Goal: Book appointment/travel/reservation

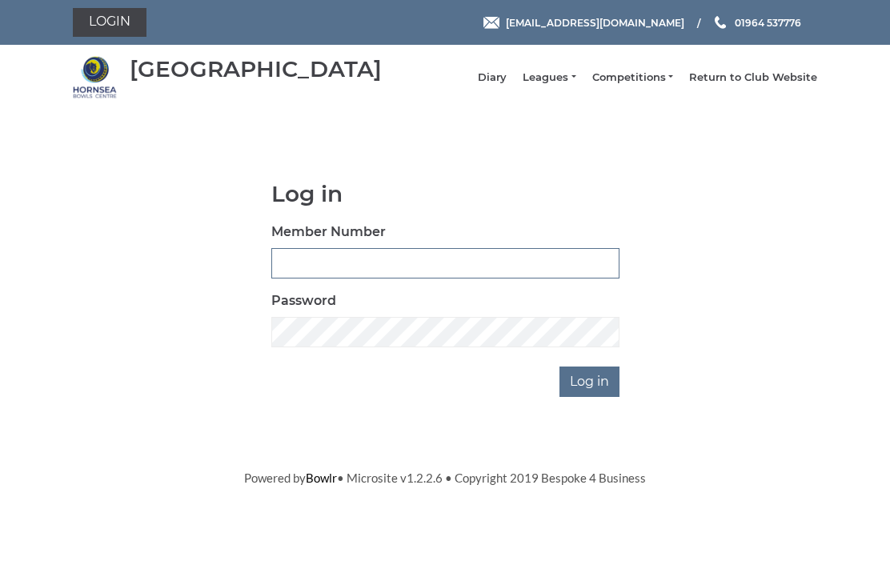
click at [321, 279] on input "Member Number" at bounding box center [445, 263] width 348 height 30
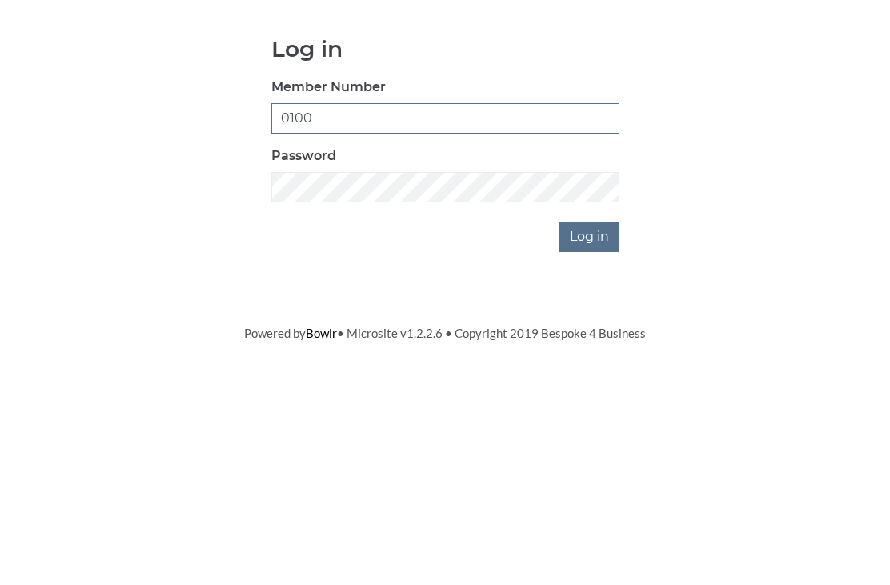
type input "0100"
click at [598, 367] on input "Log in" at bounding box center [590, 382] width 60 height 30
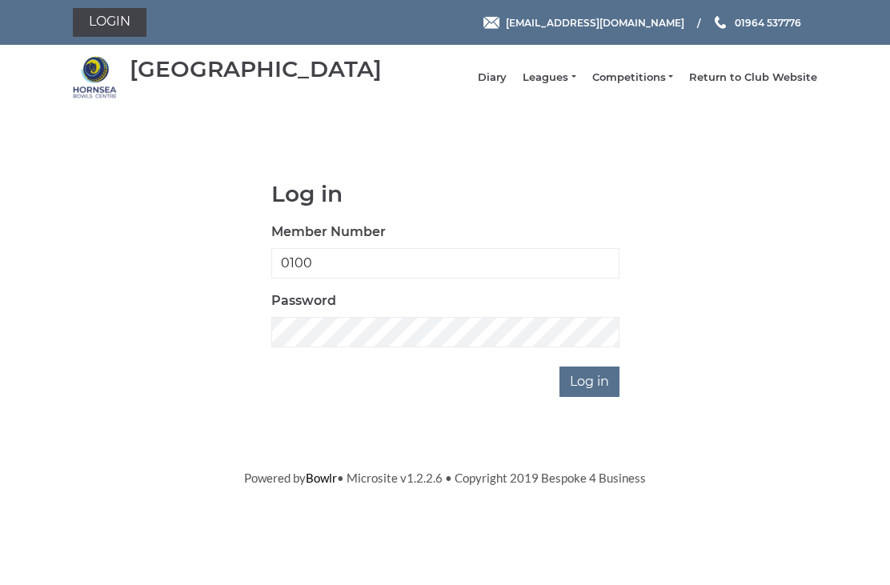
click at [602, 392] on input "Log in" at bounding box center [590, 382] width 60 height 30
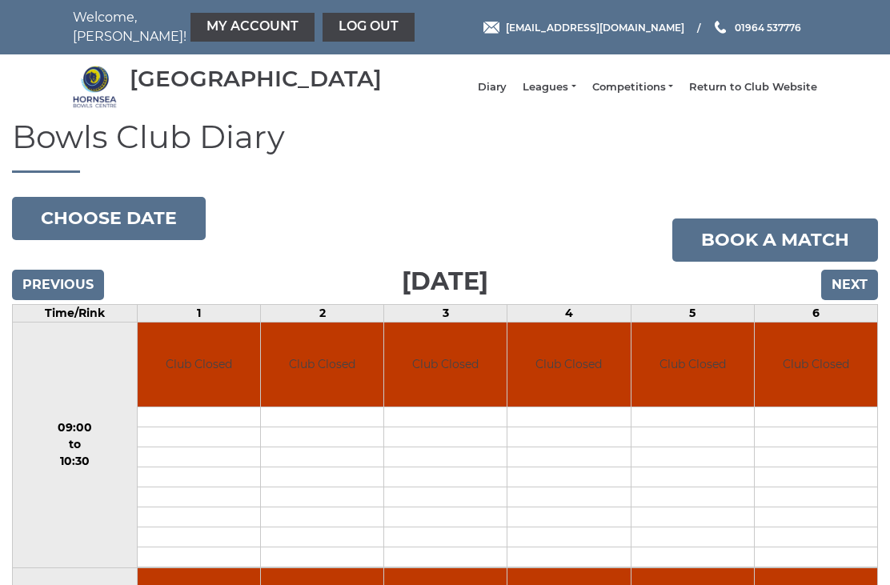
click at [119, 225] on button "Choose date" at bounding box center [109, 218] width 194 height 43
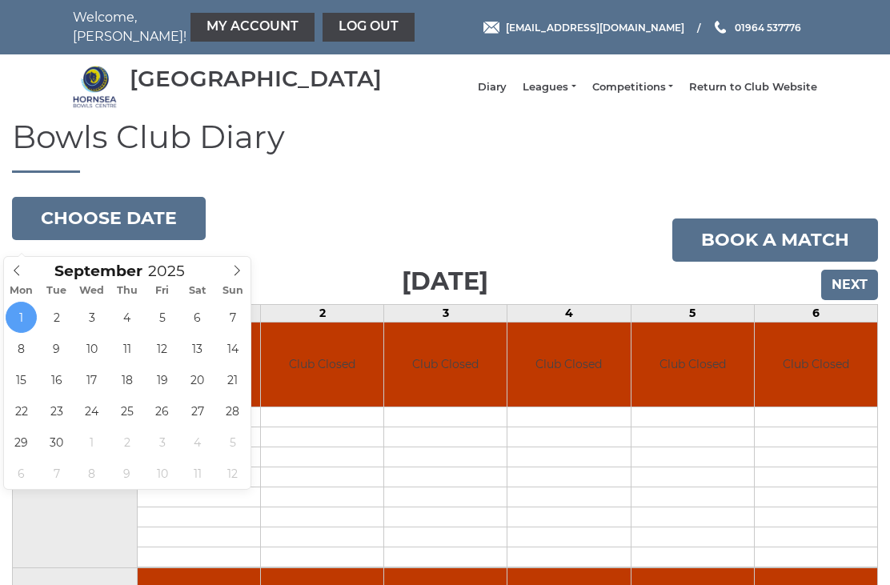
type input "2025-09-08"
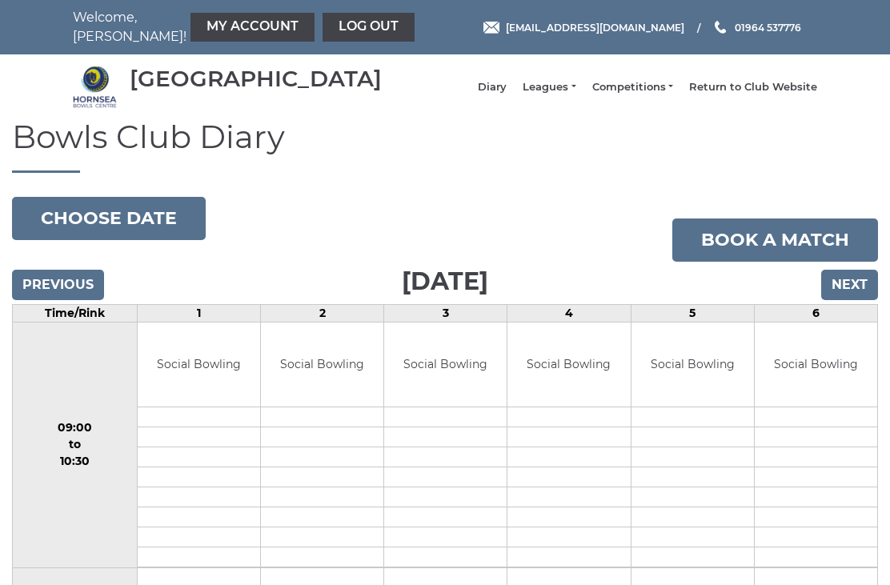
click at [857, 298] on input "Next" at bounding box center [849, 285] width 57 height 30
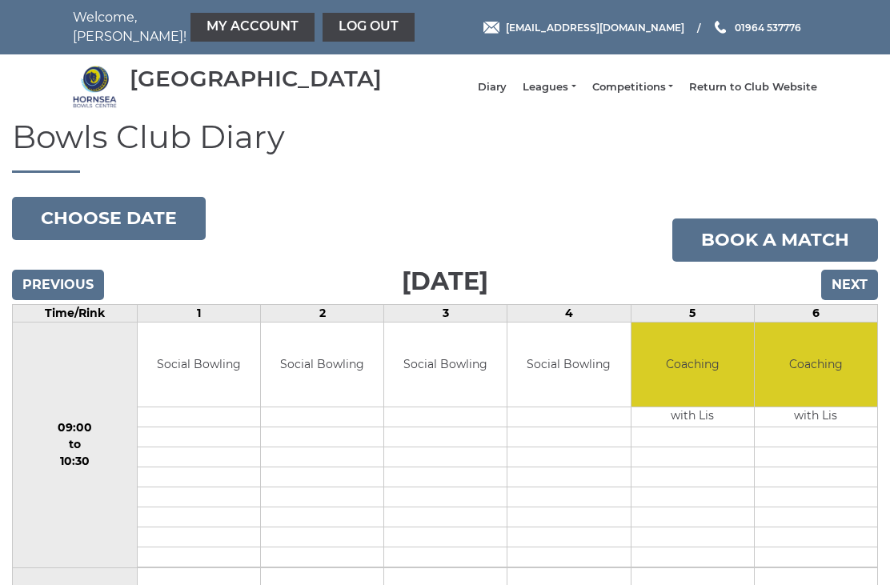
click at [125, 228] on button "Choose date" at bounding box center [109, 218] width 194 height 43
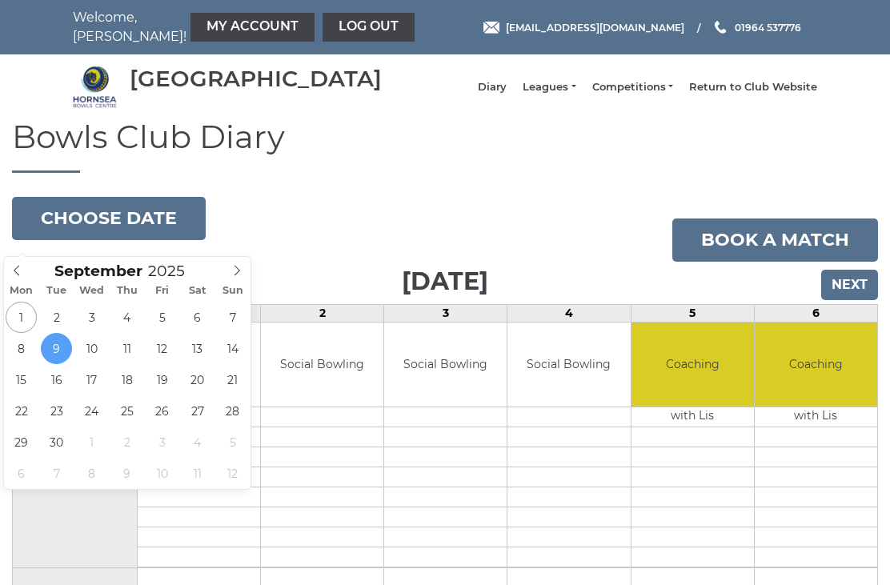
type input "[DATE]"
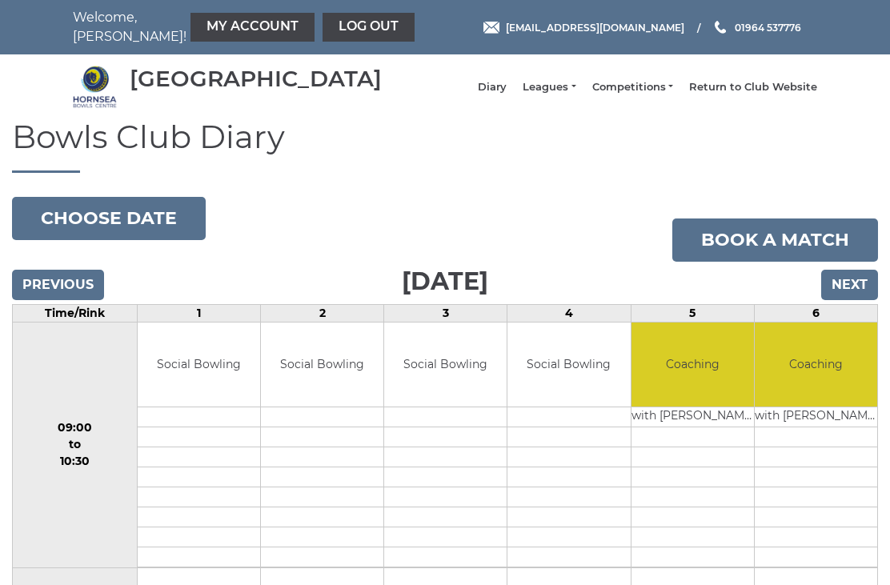
click at [122, 233] on button "Choose date" at bounding box center [109, 218] width 194 height 43
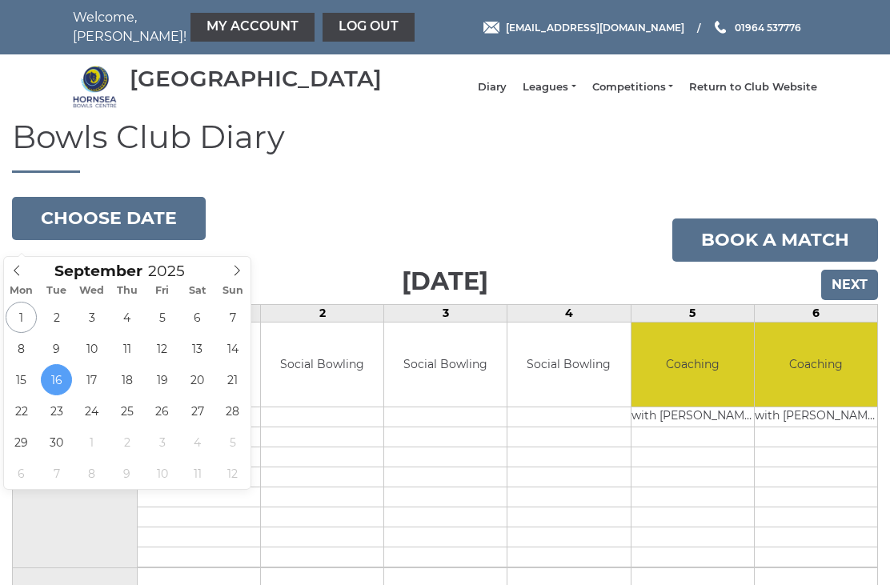
type input "[DATE]"
